Goal: Obtain resource: Download file/media

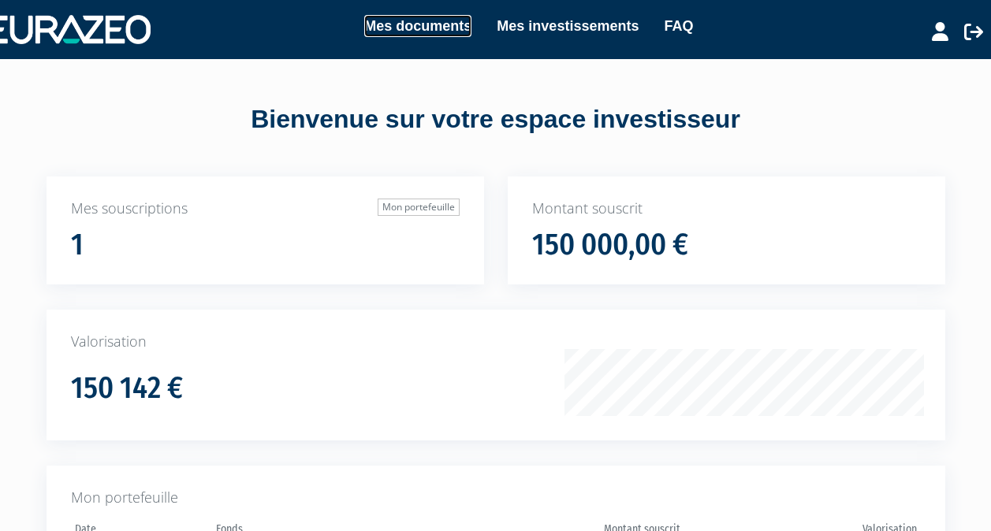
click at [398, 27] on link "Mes documents" at bounding box center [417, 26] width 107 height 22
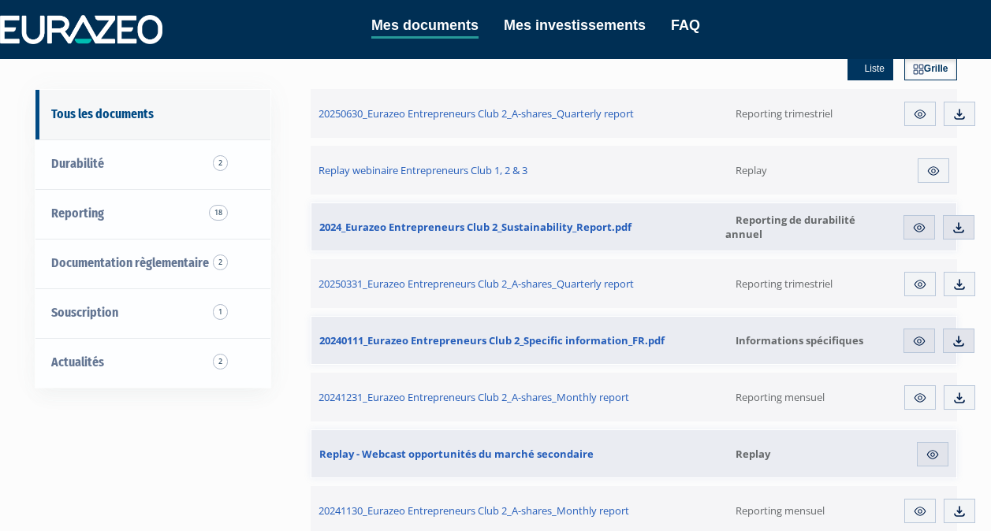
scroll to position [113, 0]
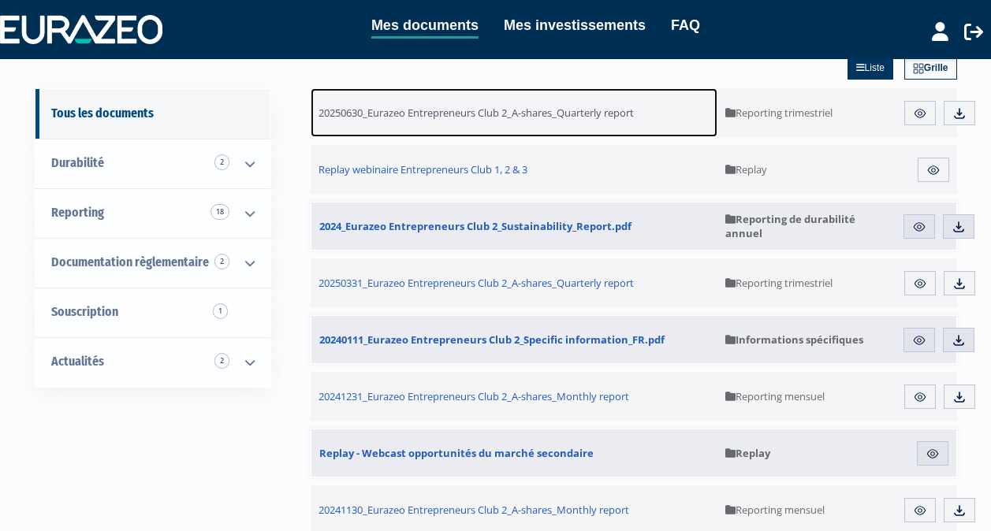
click at [478, 114] on span "20250630_Eurazeo Entrepreneurs Club 2_A-shares_Quarterly report" at bounding box center [475, 113] width 315 height 14
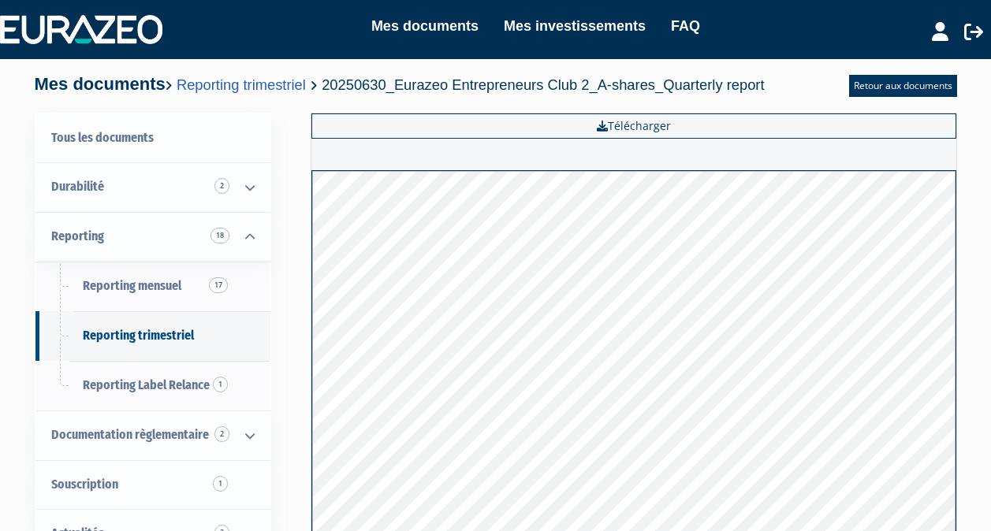
click at [630, 125] on link "Télécharger" at bounding box center [633, 125] width 645 height 25
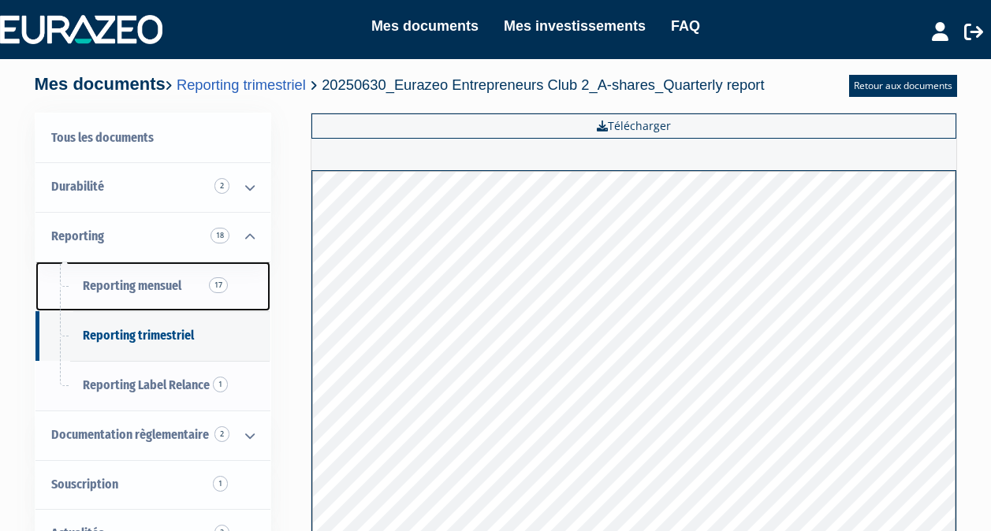
click at [130, 288] on span "Reporting mensuel 17" at bounding box center [132, 285] width 99 height 15
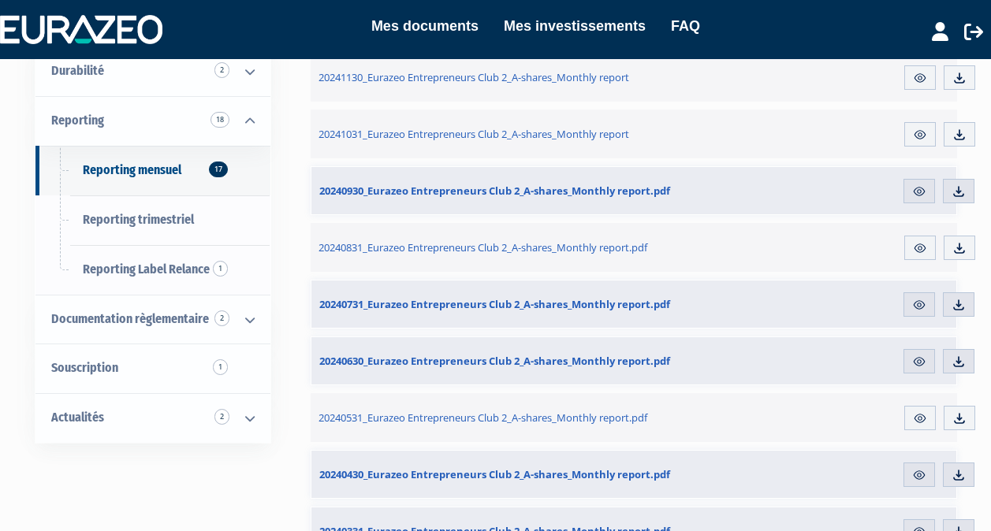
scroll to position [206, 0]
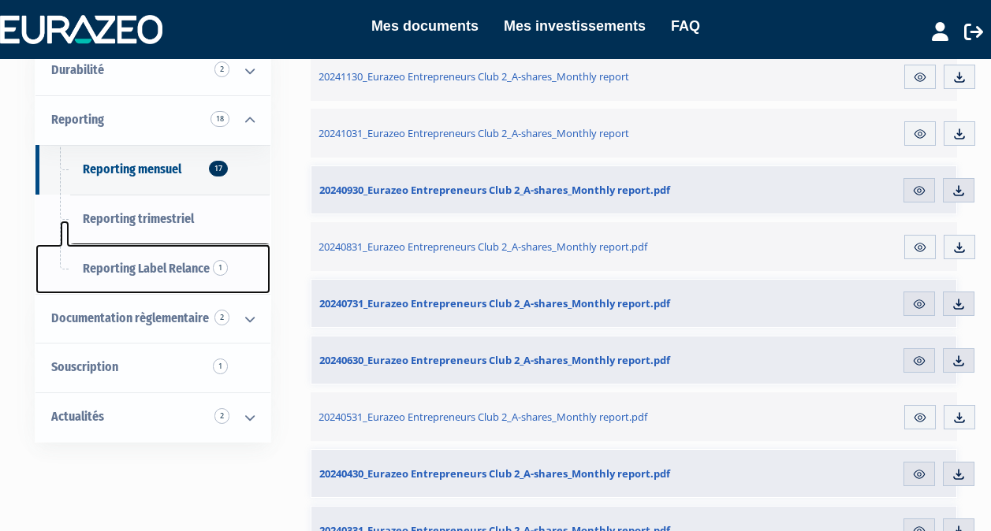
click at [169, 277] on link "Reporting Label Relance 1" at bounding box center [152, 269] width 235 height 50
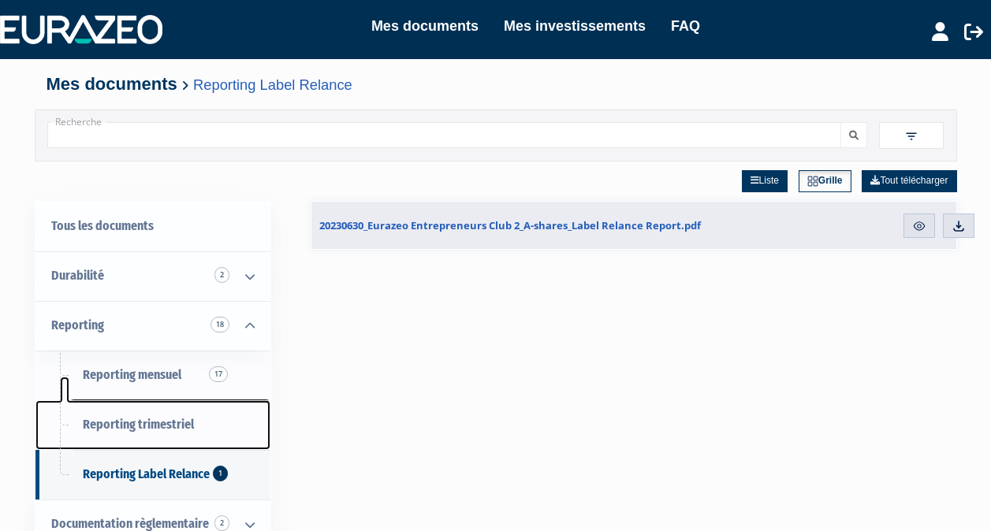
click at [152, 420] on span "Reporting trimestriel" at bounding box center [138, 424] width 111 height 15
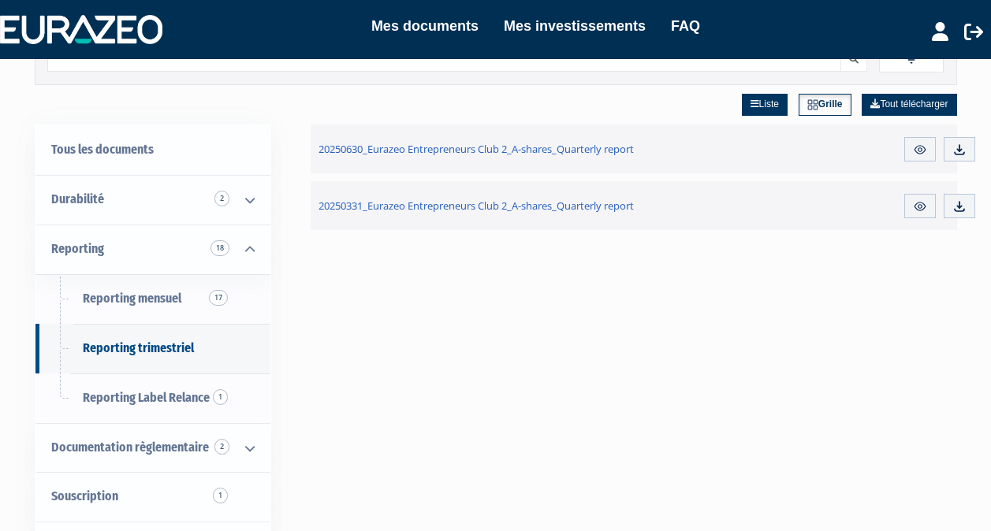
scroll to position [78, 0]
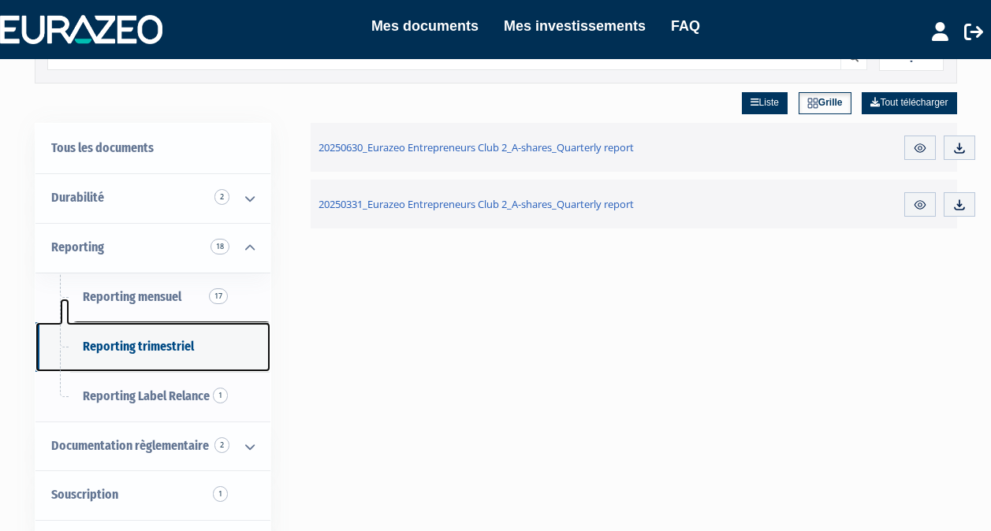
click at [122, 352] on span "Reporting trimestriel" at bounding box center [138, 346] width 111 height 15
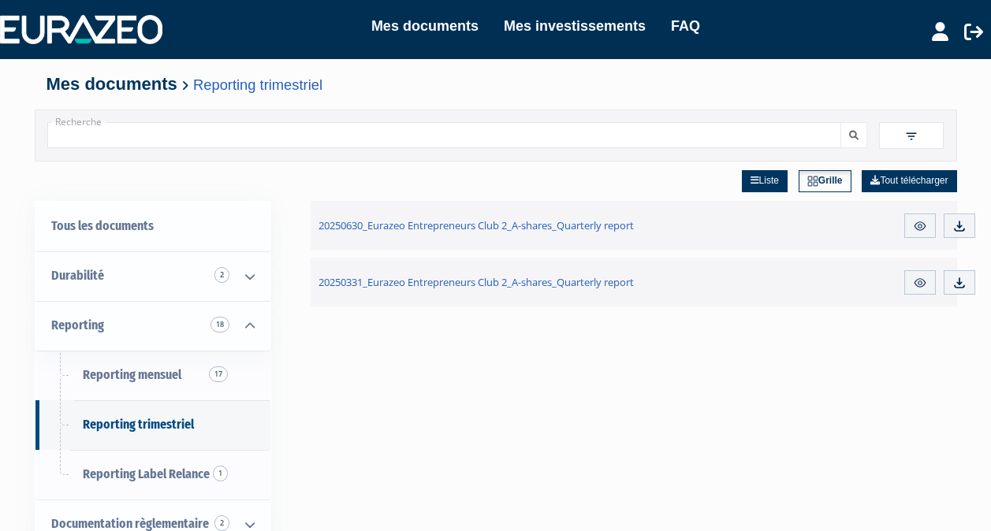
click at [750, 185] on icon at bounding box center [754, 180] width 9 height 9
click at [920, 221] on img at bounding box center [920, 226] width 14 height 14
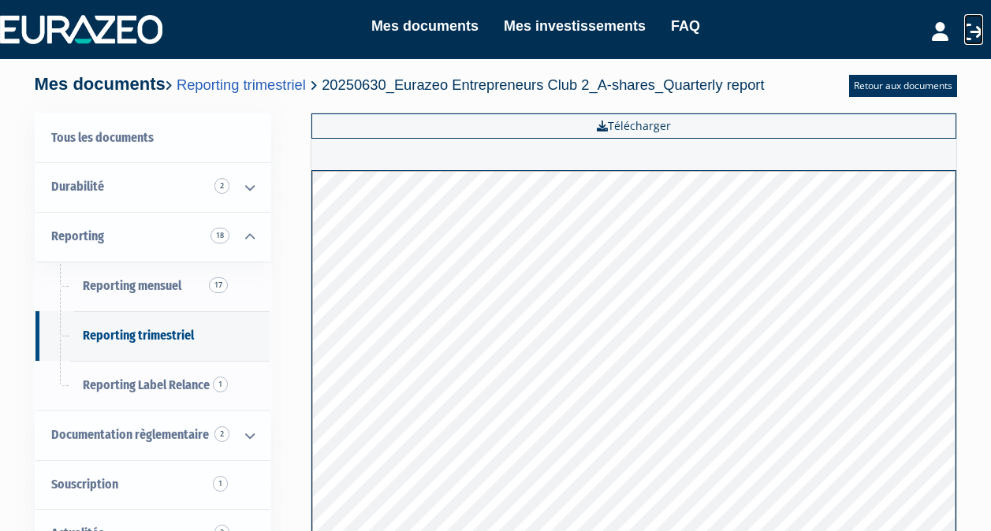
click at [979, 32] on icon at bounding box center [973, 31] width 19 height 19
